Goal: Transaction & Acquisition: Purchase product/service

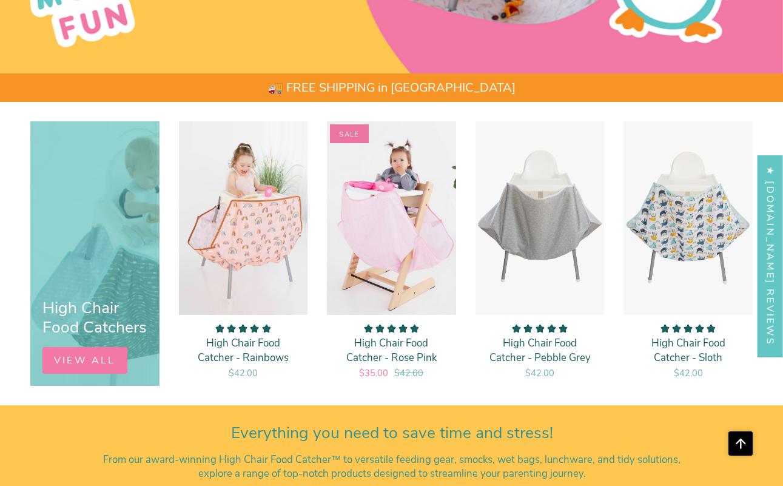
scroll to position [535, 0]
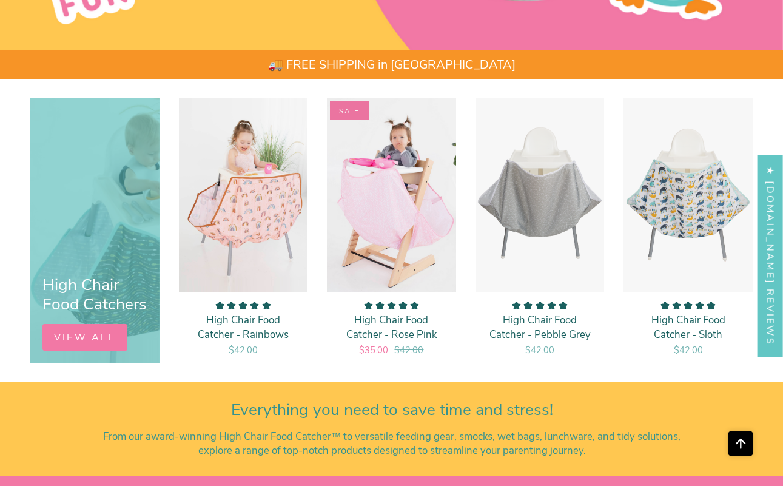
click at [98, 344] on link "VIEW ALL" at bounding box center [84, 337] width 85 height 27
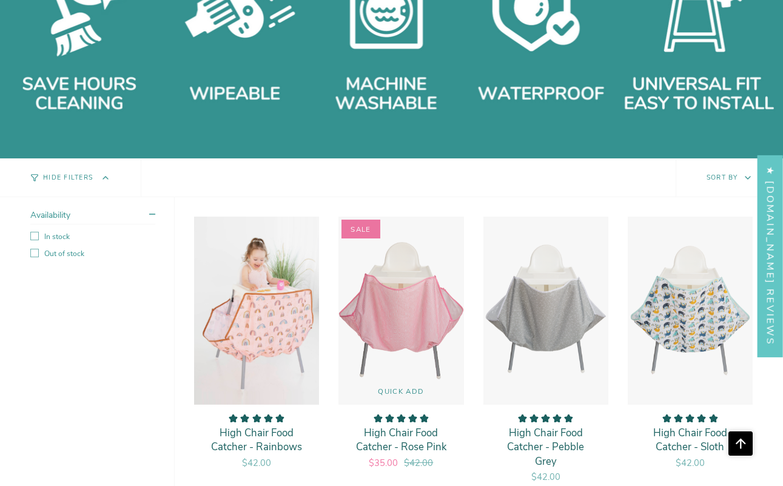
scroll to position [723, 0]
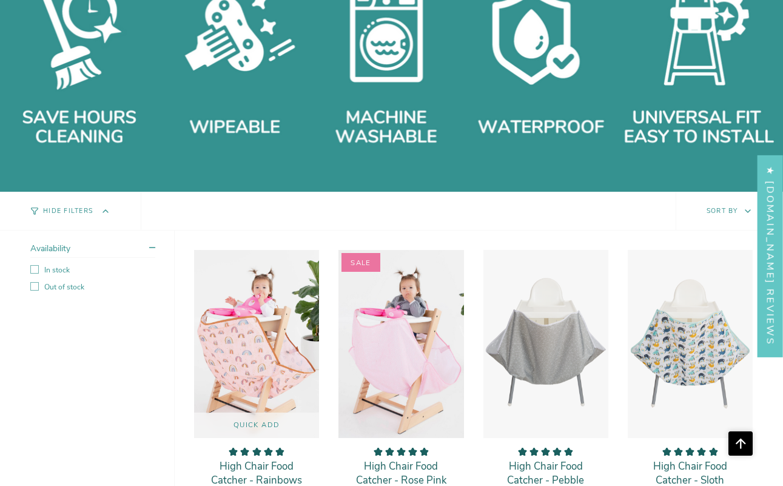
click at [253, 321] on img "High Chair Food Catcher - Rainbows" at bounding box center [257, 343] width 126 height 189
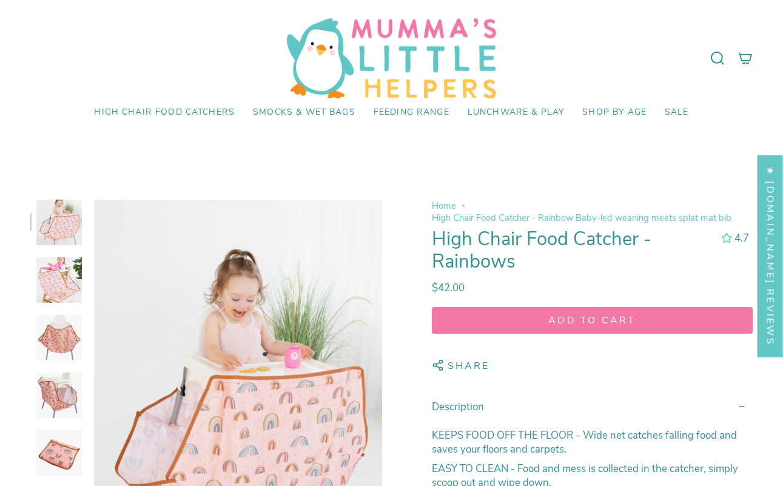
select select "pictures-first"
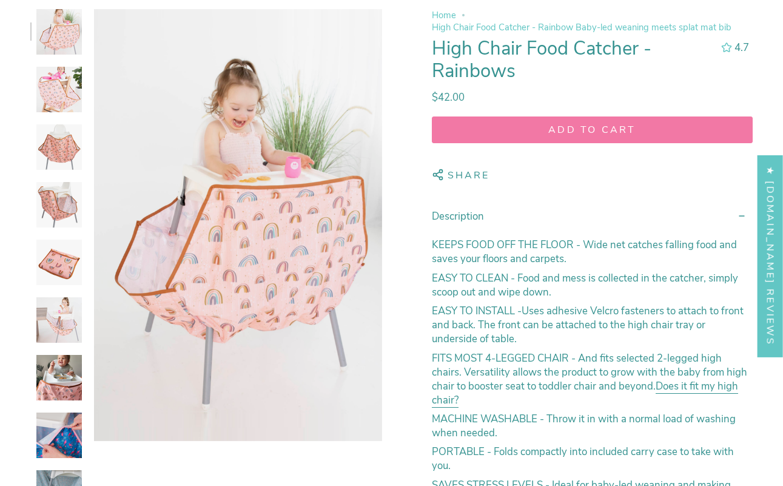
scroll to position [187, 0]
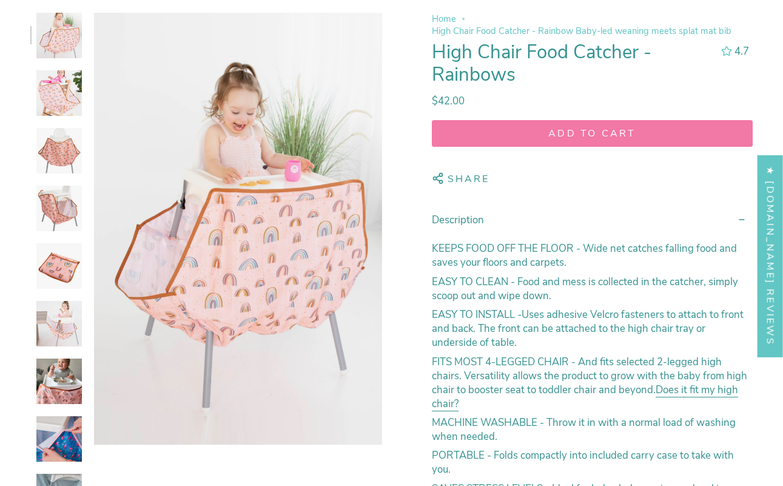
click at [53, 90] on img at bounding box center [58, 92] width 45 height 45
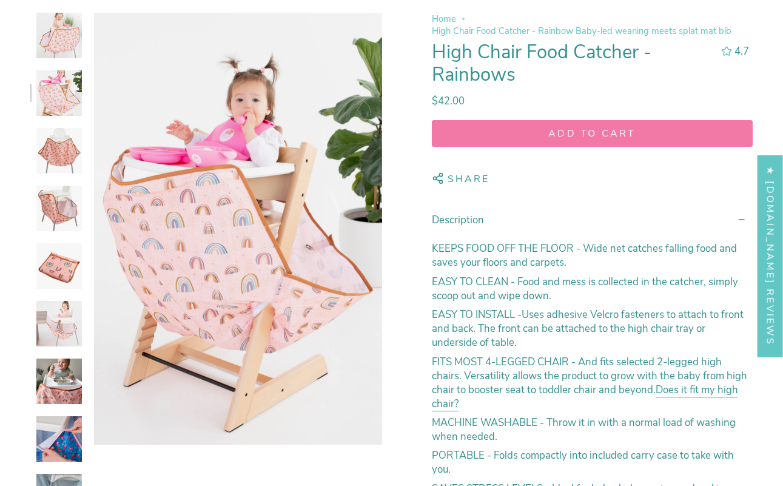
click at [51, 129] on img at bounding box center [58, 150] width 45 height 45
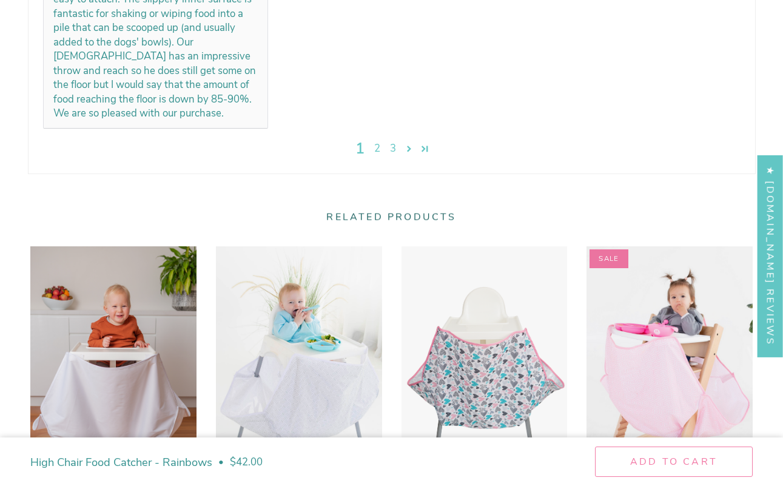
scroll to position [3060, 0]
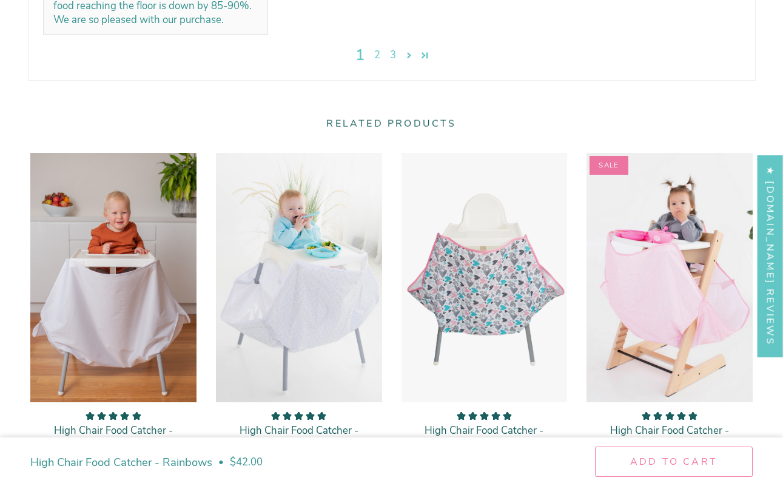
click at [396, 51] on link "3" at bounding box center [393, 55] width 16 height 15
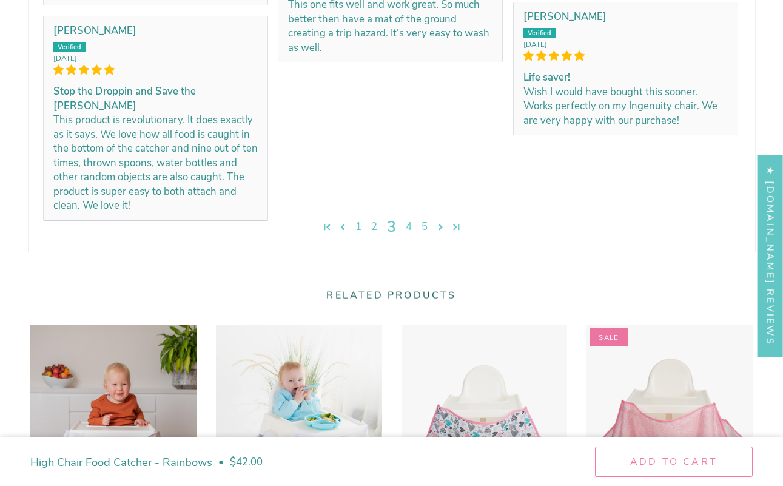
scroll to position [2142, 0]
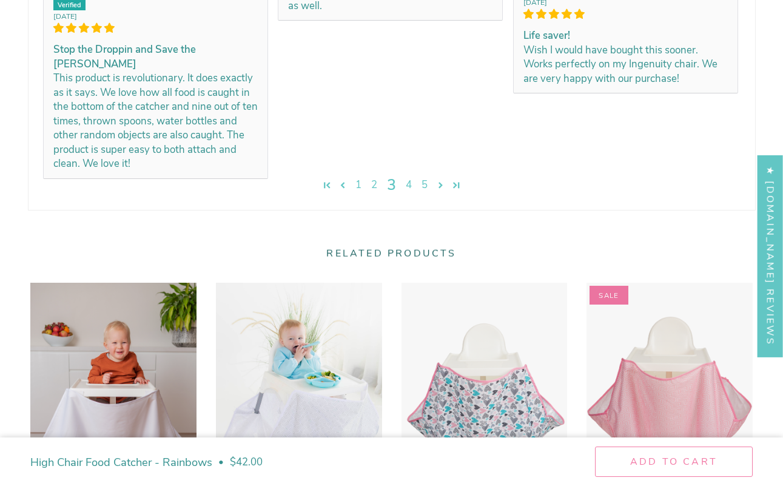
click at [621, 394] on img "High Chair Food Catcher - Rose Pink" at bounding box center [669, 407] width 167 height 251
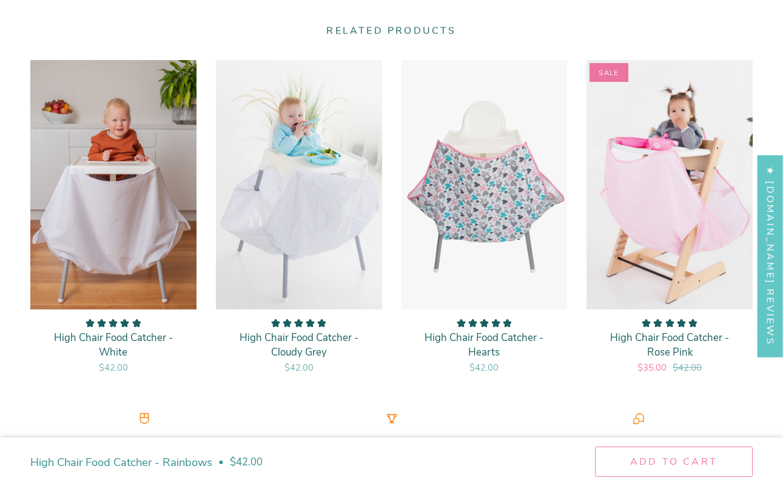
scroll to position [2370, 0]
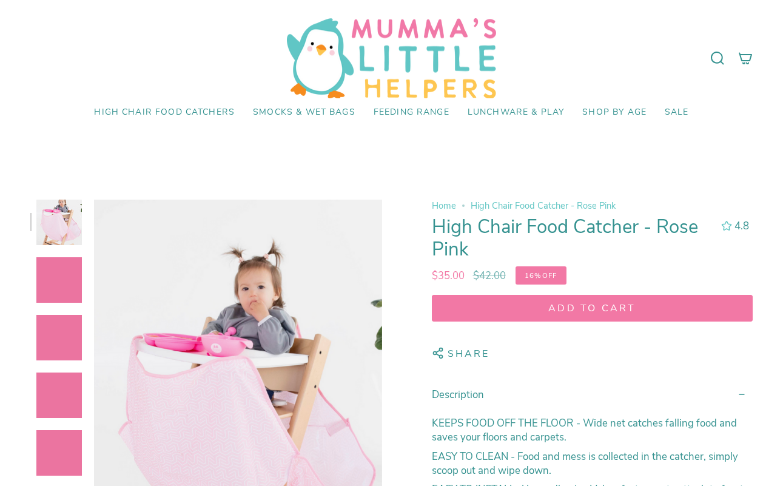
select select "pictures-first"
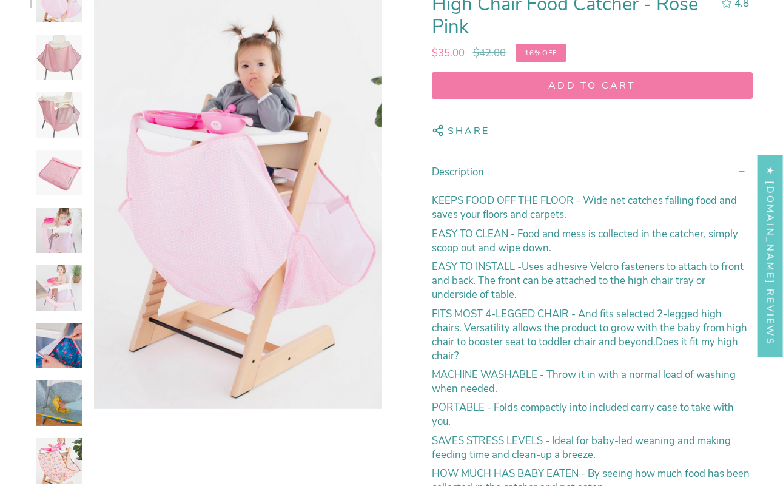
scroll to position [246, 0]
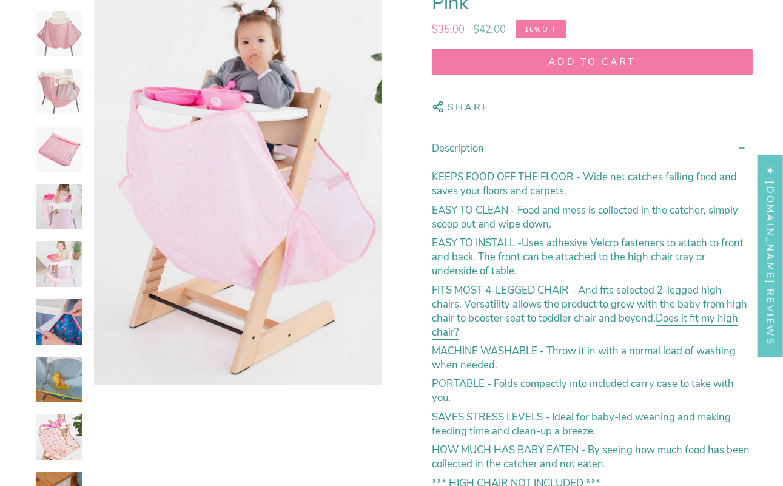
click at [59, 209] on img at bounding box center [58, 206] width 45 height 45
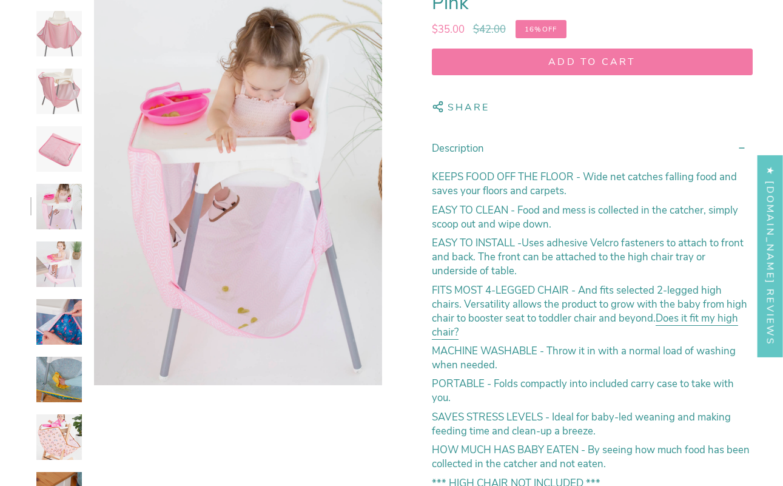
click at [72, 311] on img at bounding box center [58, 321] width 45 height 45
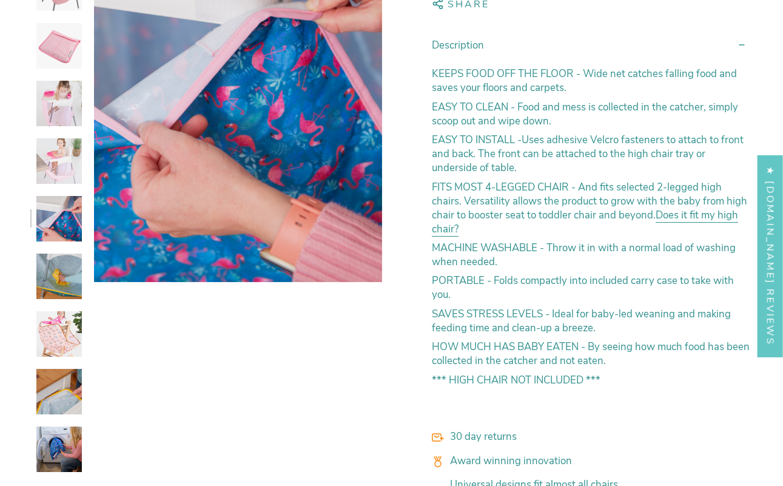
scroll to position [435, 0]
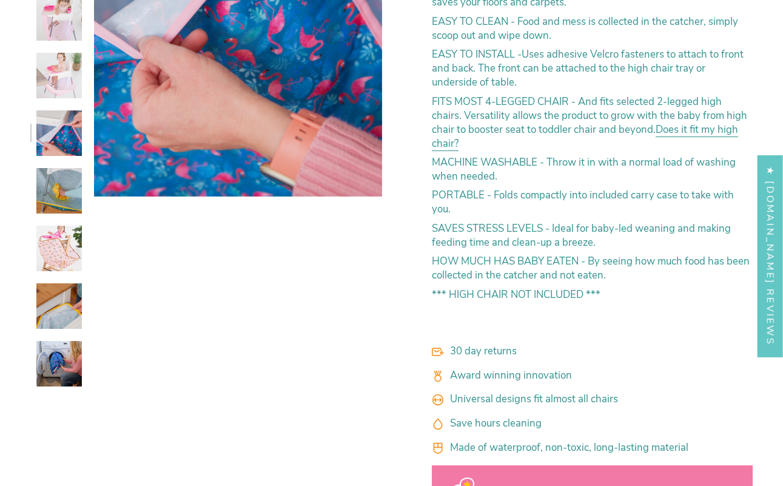
click at [58, 317] on img at bounding box center [58, 305] width 45 height 45
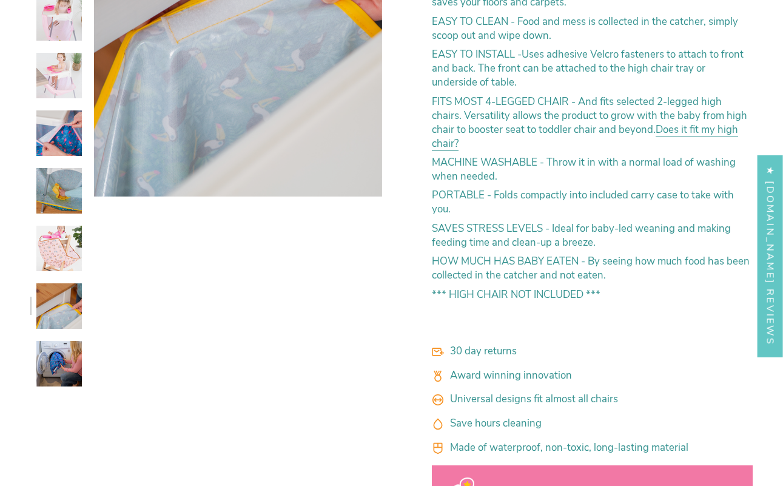
click at [63, 363] on img at bounding box center [58, 363] width 45 height 45
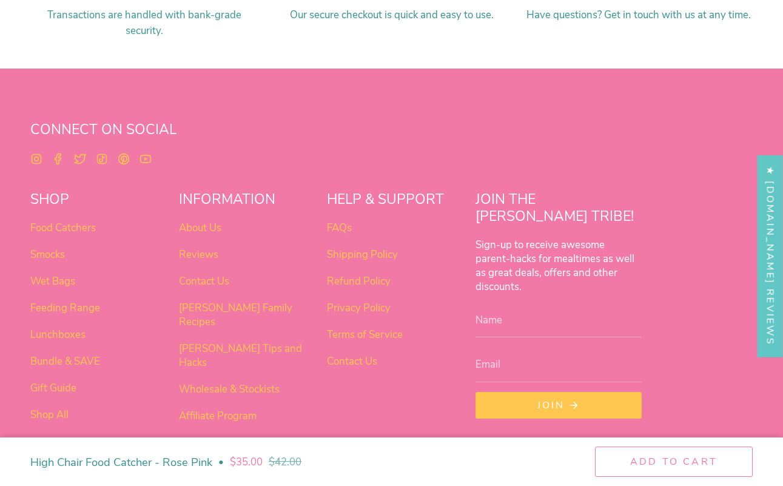
scroll to position [2732, 0]
